Goal: Find specific page/section: Find specific page/section

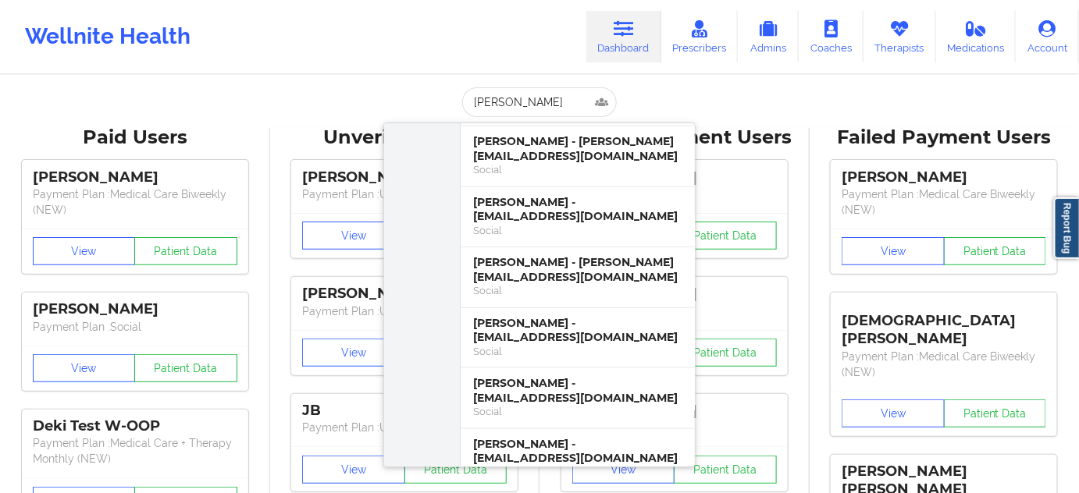
scroll to position [520, 0]
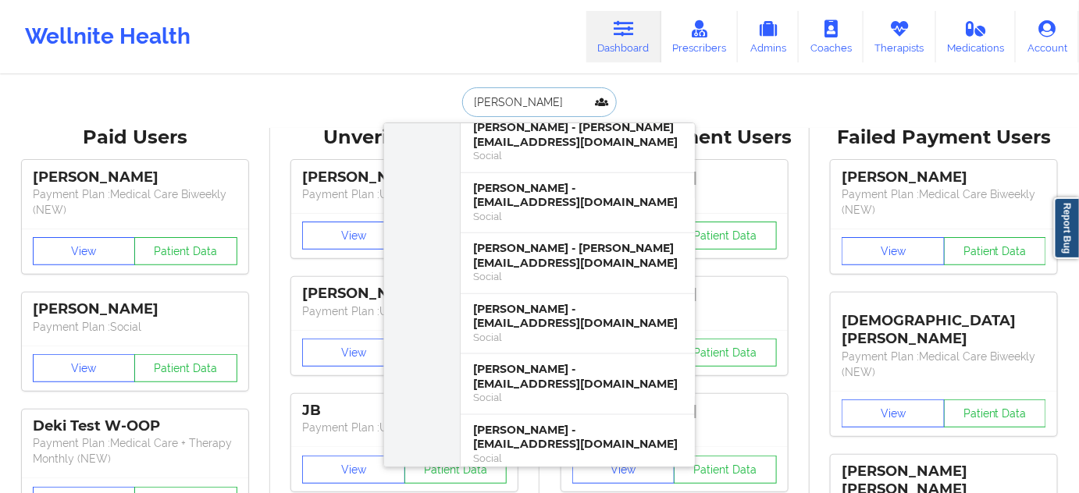
click at [470, 108] on input "[PERSON_NAME]" at bounding box center [539, 102] width 155 height 30
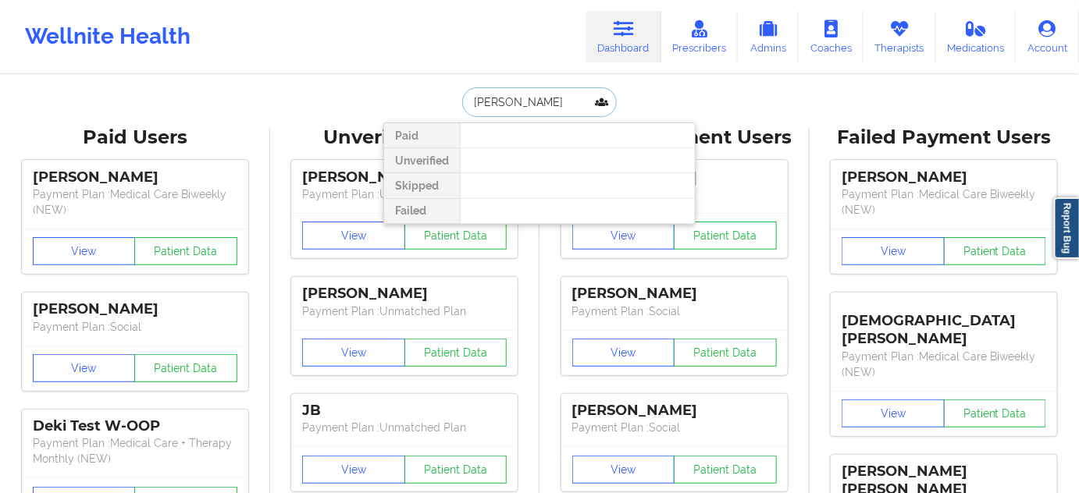
scroll to position [0, 0]
click at [484, 105] on input "[PERSON_NAME]" at bounding box center [539, 102] width 155 height 30
type input "[PERSON_NAME]"
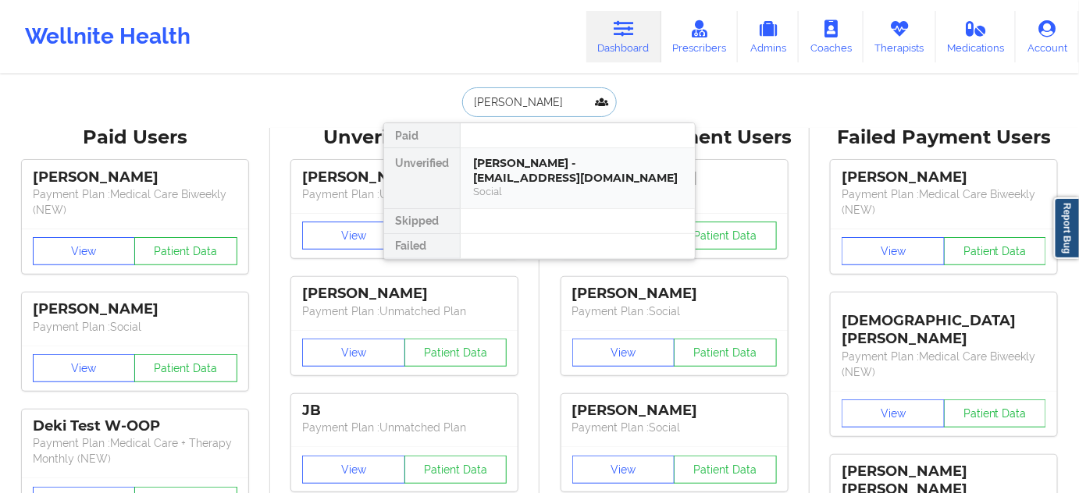
click at [510, 170] on div "[PERSON_NAME] - [EMAIL_ADDRESS][DOMAIN_NAME]" at bounding box center [577, 170] width 209 height 29
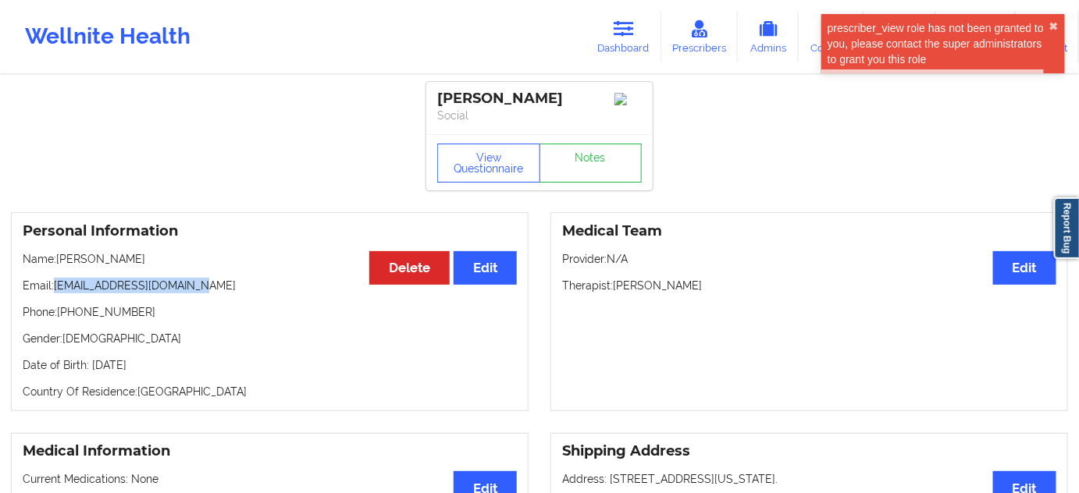
drag, startPoint x: 56, startPoint y: 290, endPoint x: 258, endPoint y: 262, distance: 203.2
click at [241, 279] on div "Personal Information Edit Delete Name: [PERSON_NAME] Email: [EMAIL_ADDRESS][DOM…" at bounding box center [269, 311] width 517 height 199
copy p "[EMAIL_ADDRESS][DOMAIN_NAME]"
click at [628, 45] on link "Dashboard" at bounding box center [623, 37] width 75 height 52
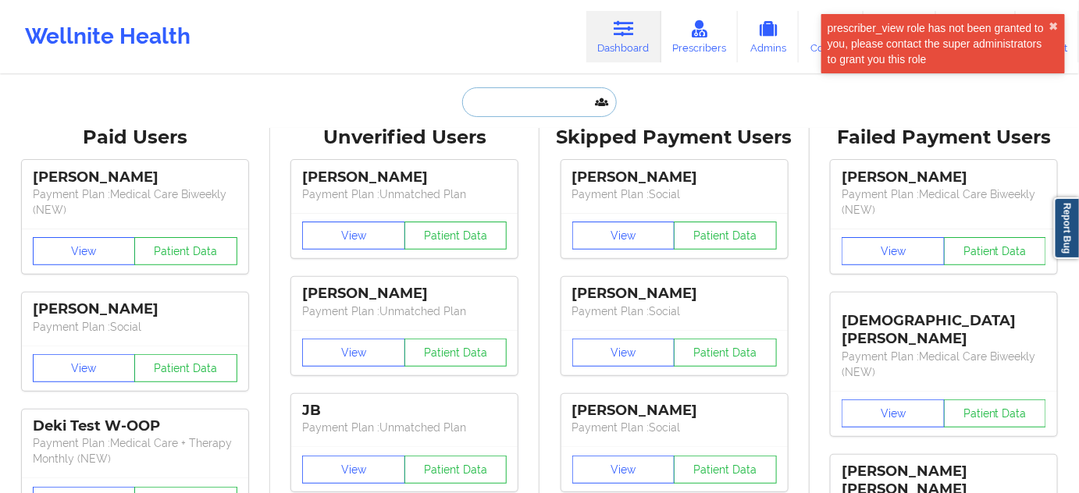
click at [539, 94] on input "text" at bounding box center [539, 102] width 155 height 30
paste input "[EMAIL_ADDRESS][DOMAIN_NAME]"
type input "[EMAIL_ADDRESS][DOMAIN_NAME]"
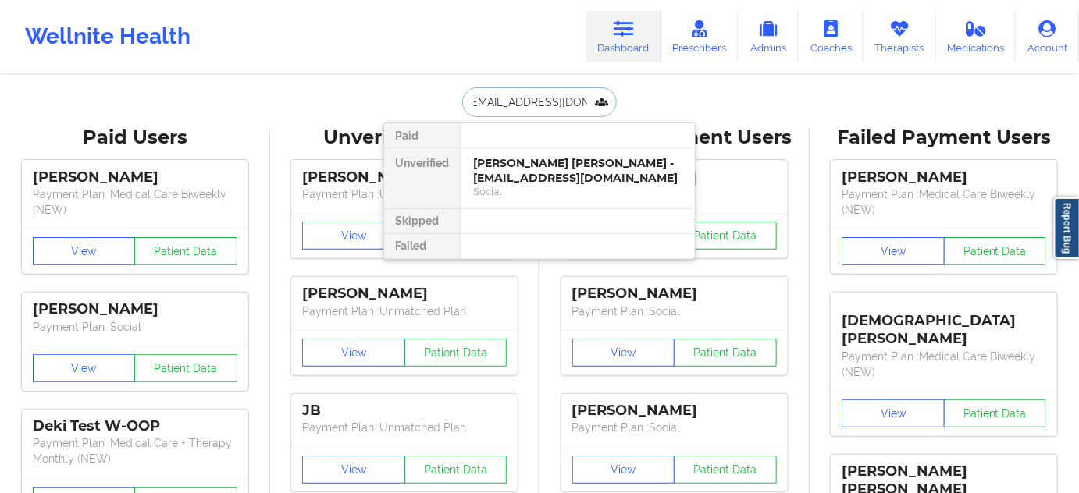
click at [526, 158] on div "[PERSON_NAME] [PERSON_NAME] - [EMAIL_ADDRESS][DOMAIN_NAME]" at bounding box center [577, 170] width 209 height 29
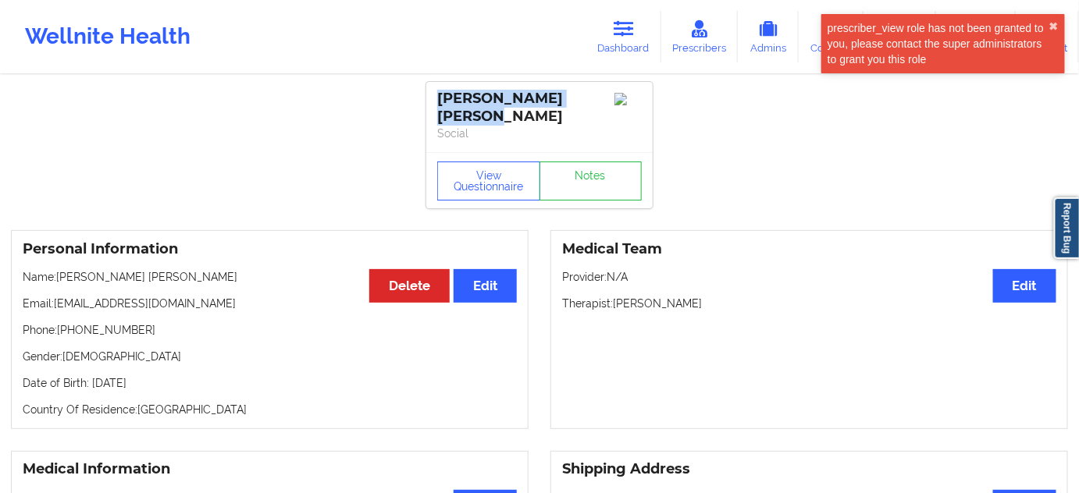
drag, startPoint x: 596, startPoint y: 88, endPoint x: 422, endPoint y: 100, distance: 174.4
copy div "[PERSON_NAME] [PERSON_NAME]"
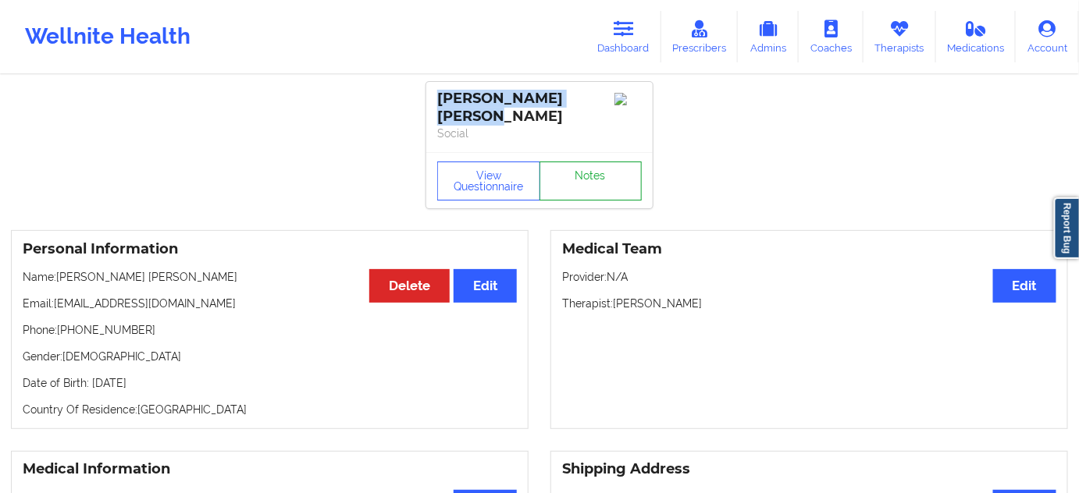
click at [599, 162] on link "Notes" at bounding box center [590, 181] width 103 height 39
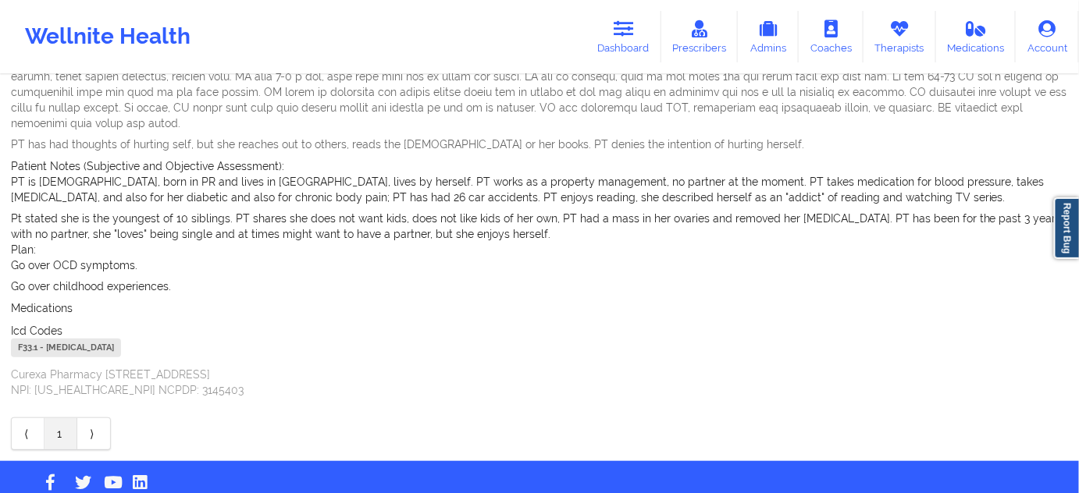
scroll to position [225, 0]
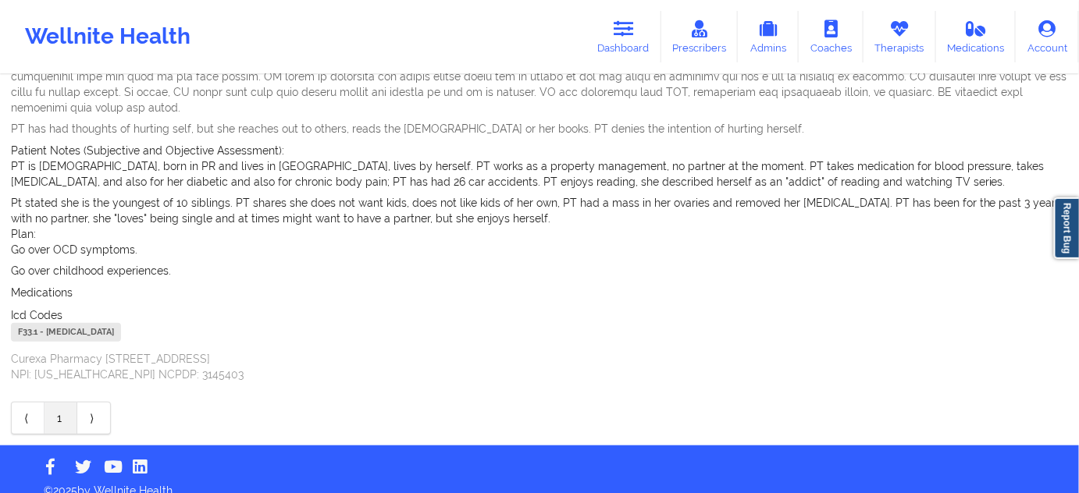
click at [31, 323] on div "F33.1 - [MEDICAL_DATA]" at bounding box center [66, 332] width 110 height 19
copy div "F33.1"
